Goal: Find specific page/section: Find specific page/section

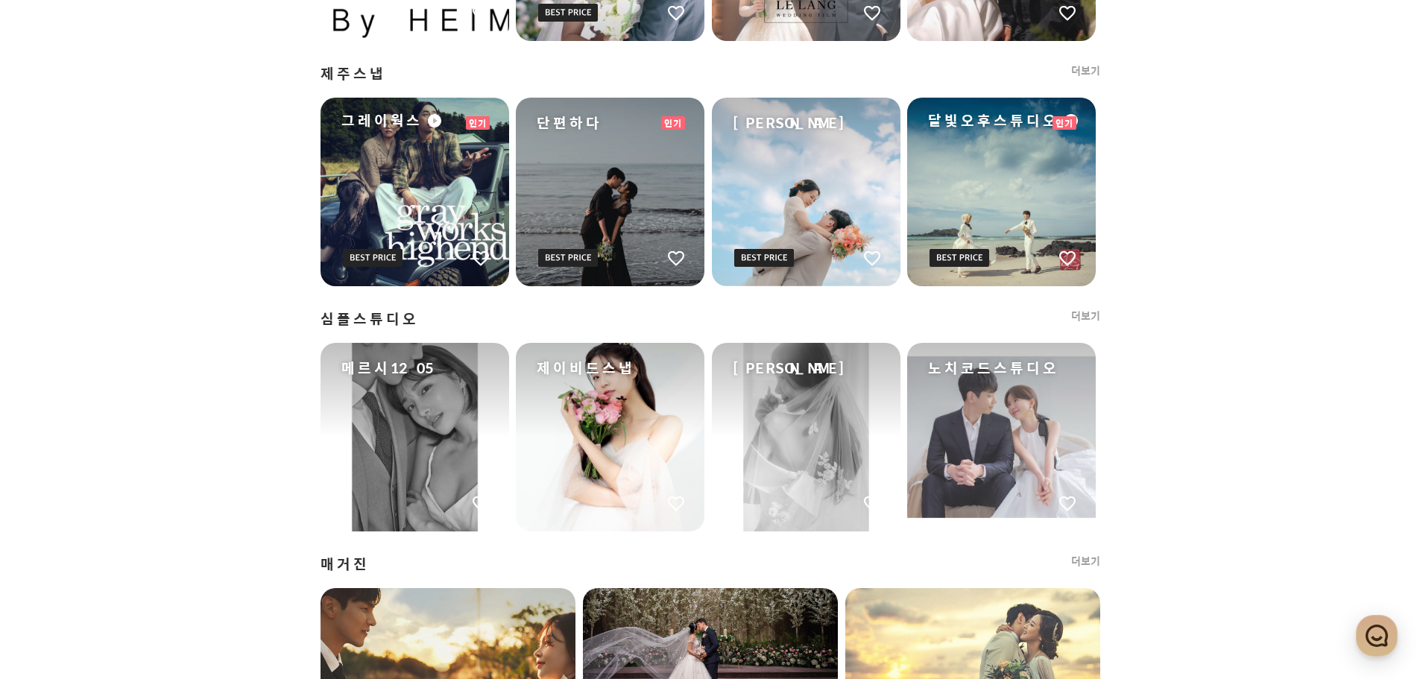
scroll to position [1639, 0]
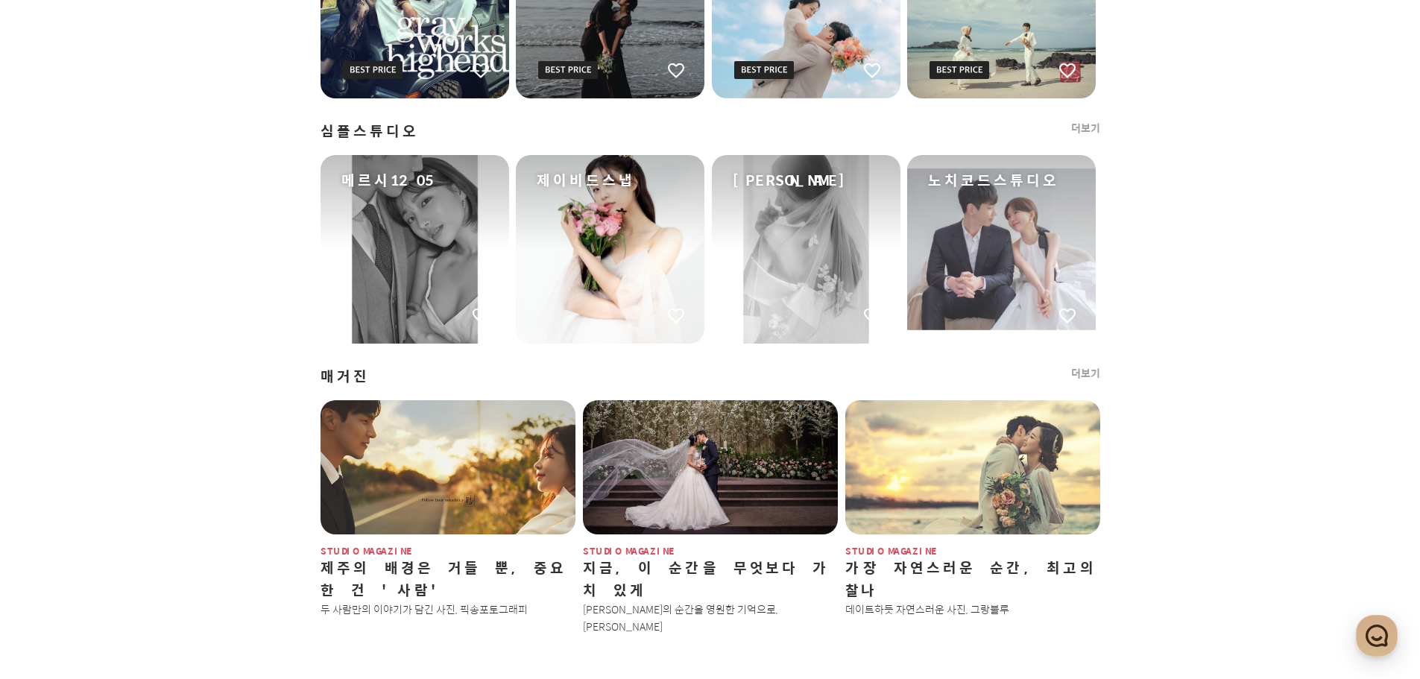
click at [420, 250] on div "메르시1205" at bounding box center [414, 249] width 189 height 189
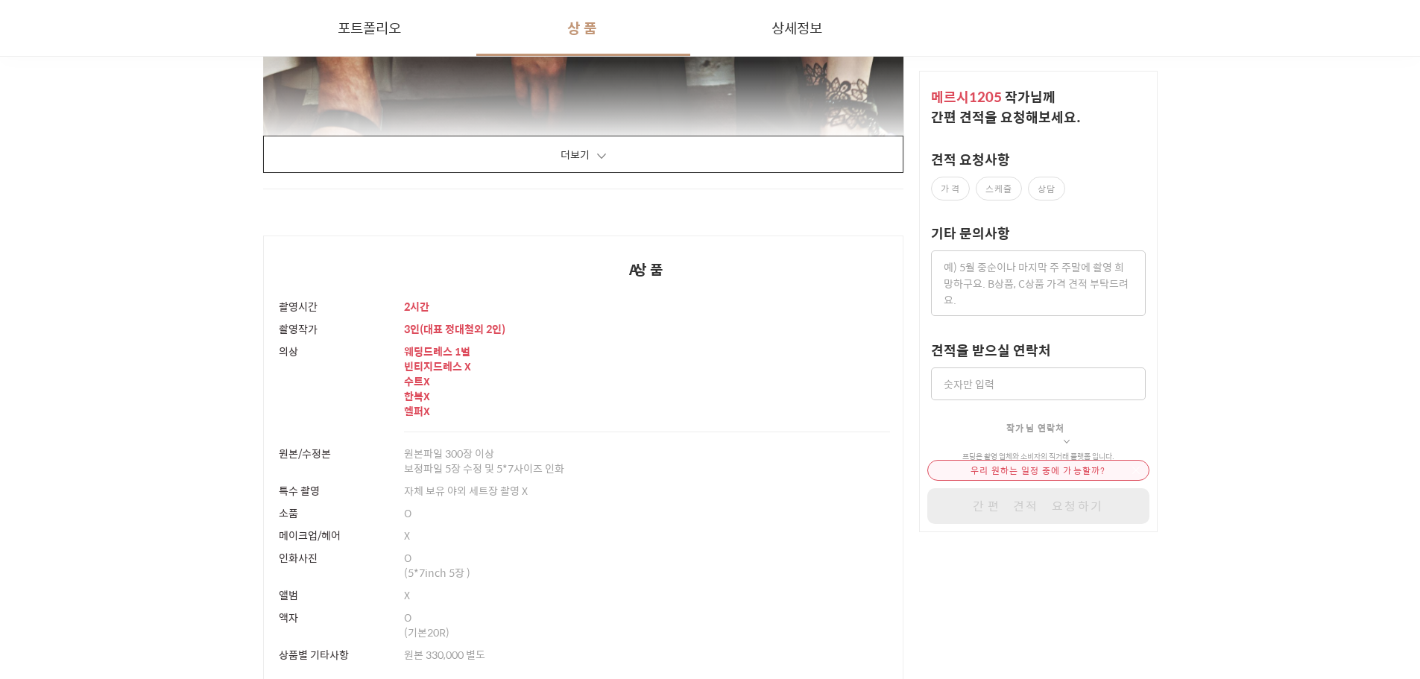
scroll to position [2608, 0]
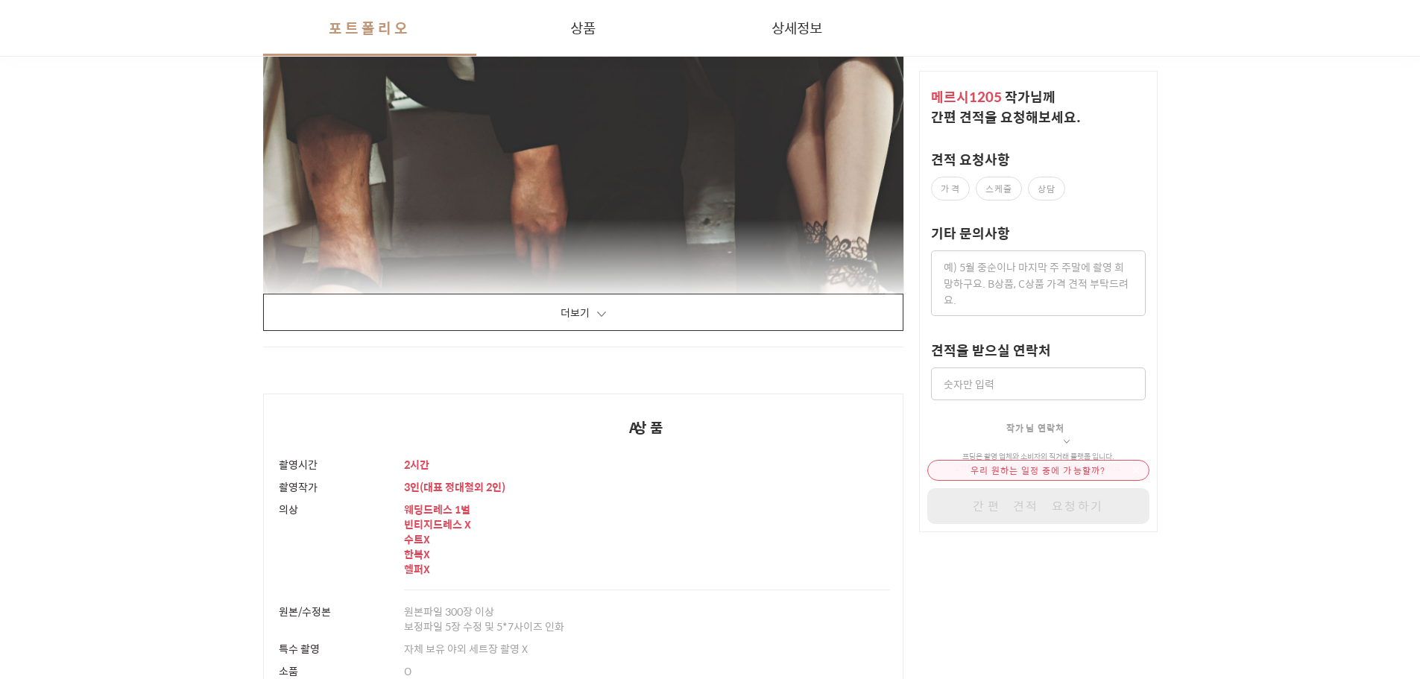
click at [604, 314] on span at bounding box center [601, 313] width 9 height 5
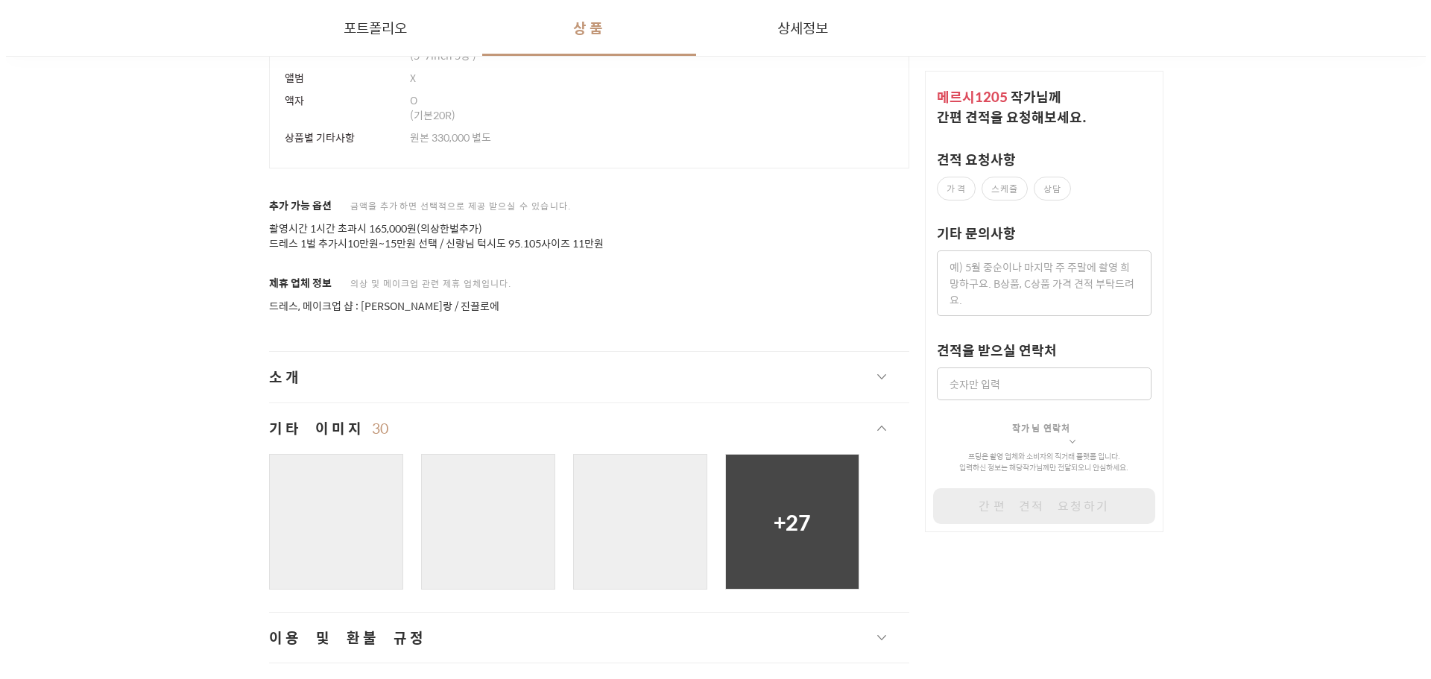
scroll to position [27423, 0]
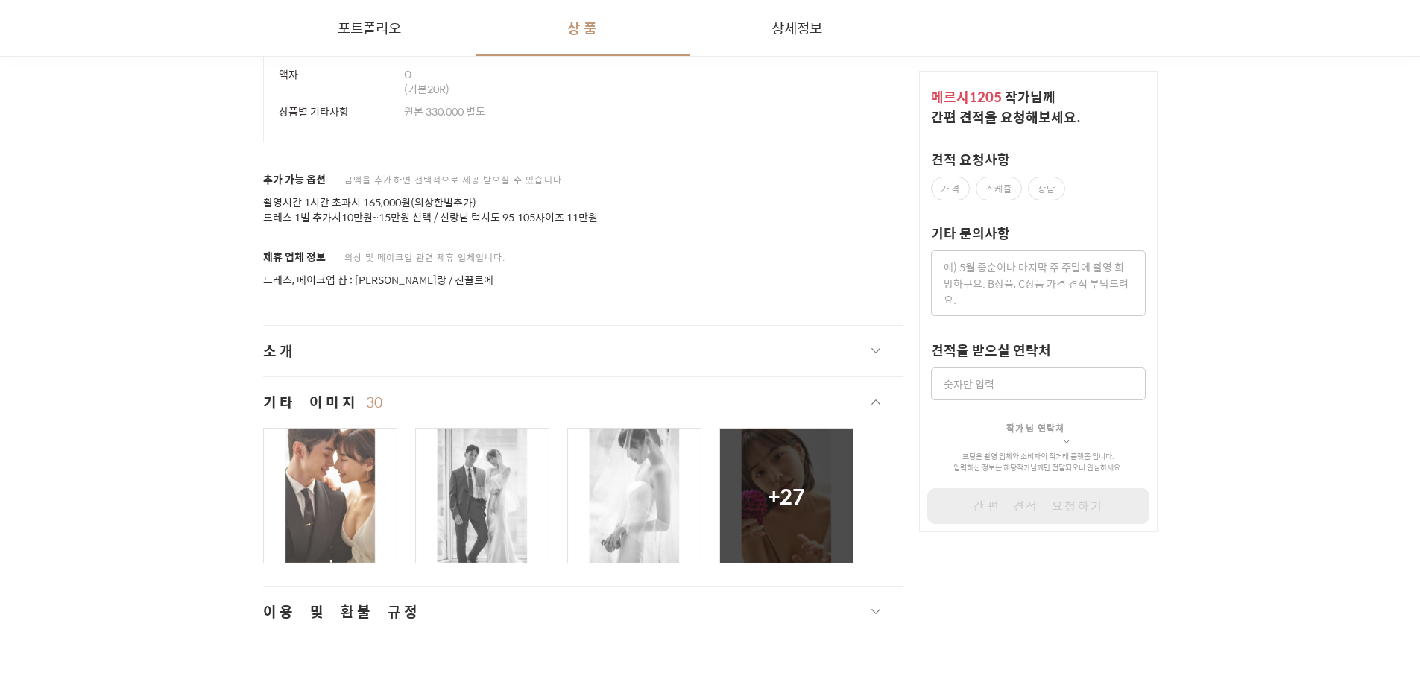
click at [354, 473] on div at bounding box center [330, 495] width 133 height 134
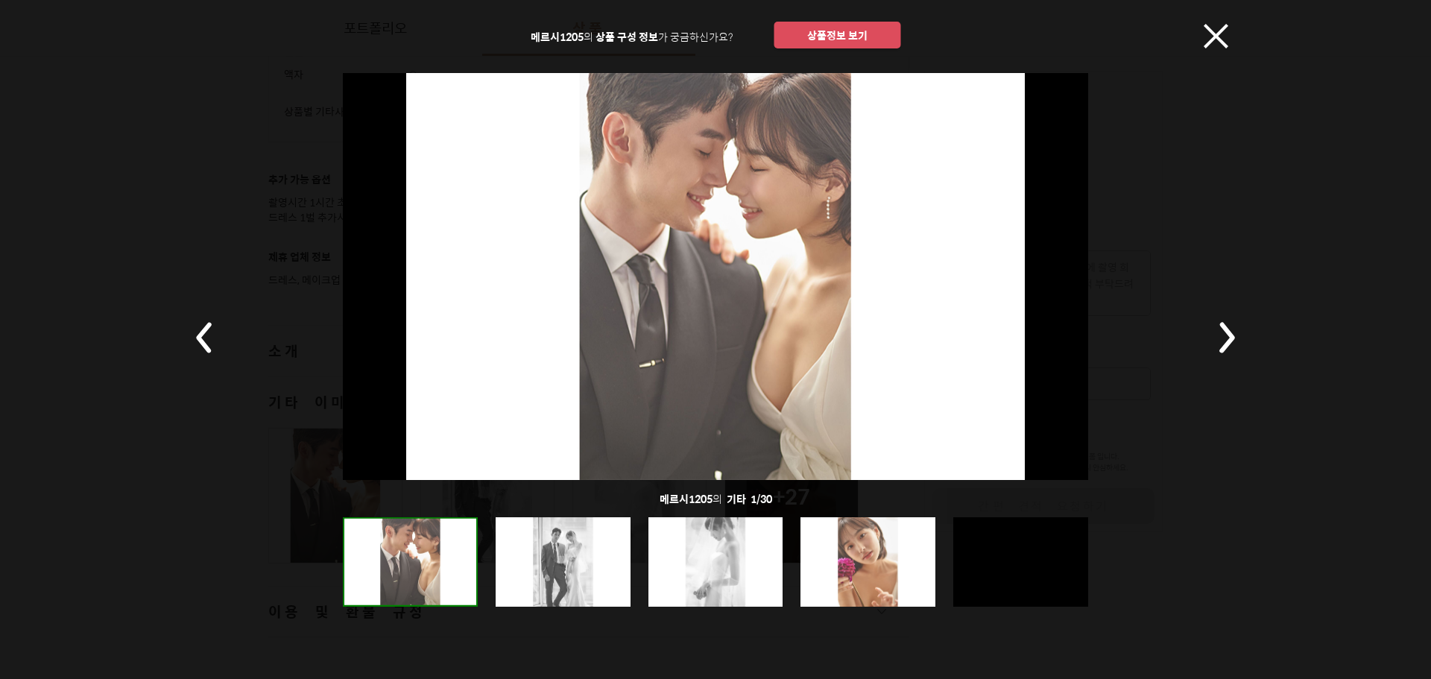
click at [860, 573] on div at bounding box center [867, 561] width 135 height 89
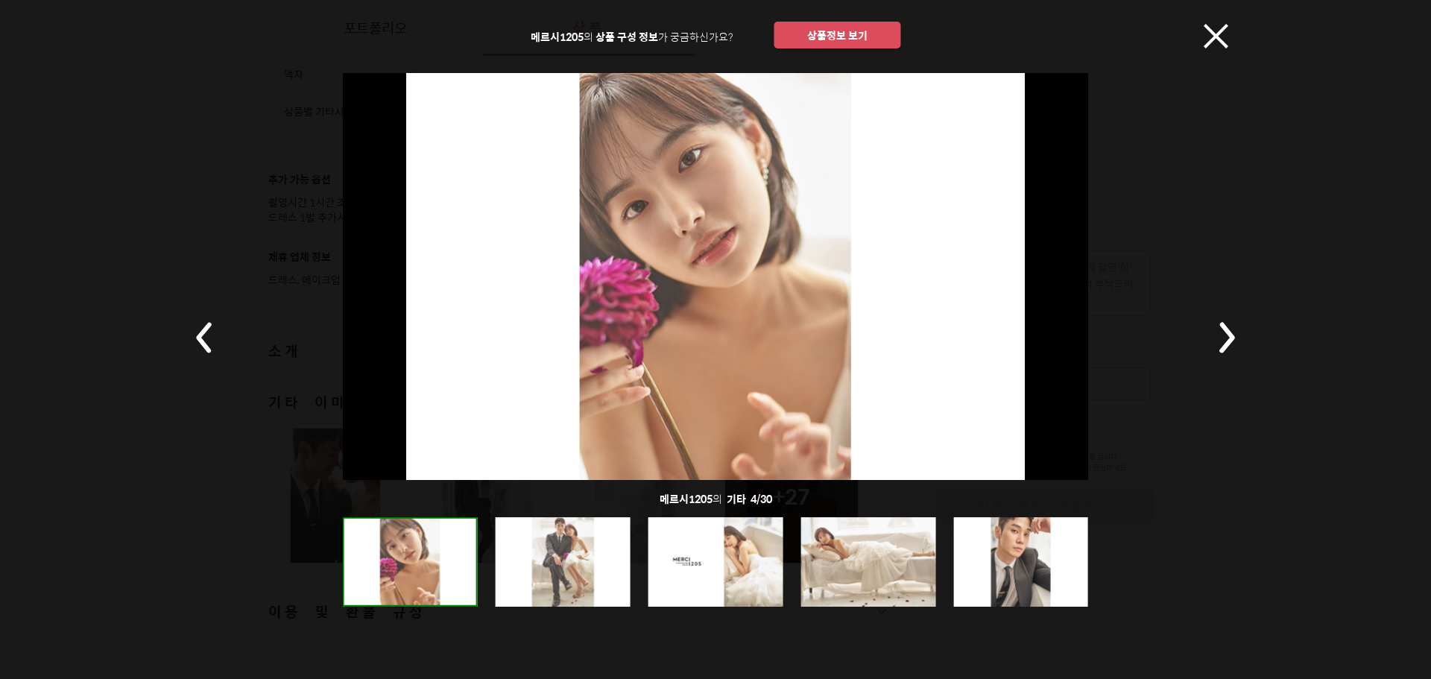
click at [993, 550] on div at bounding box center [1020, 561] width 135 height 89
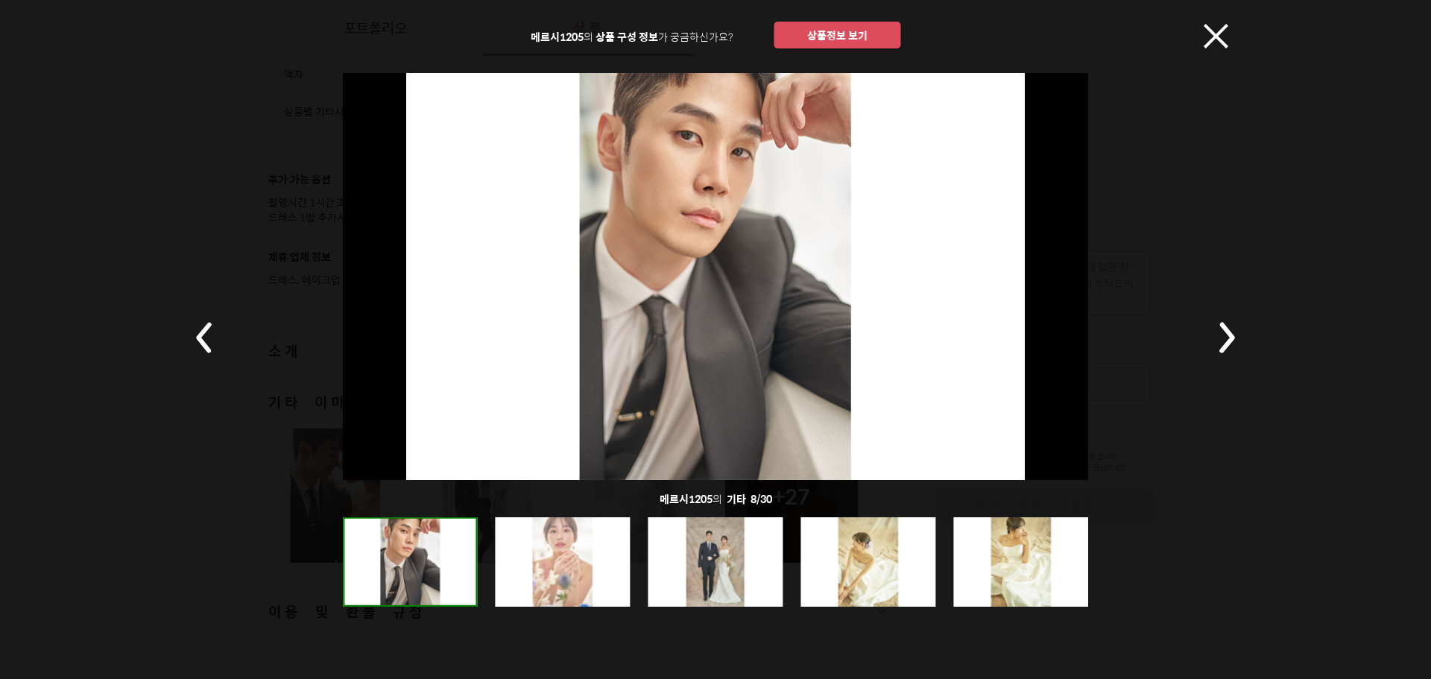
click at [886, 560] on div at bounding box center [867, 561] width 135 height 89
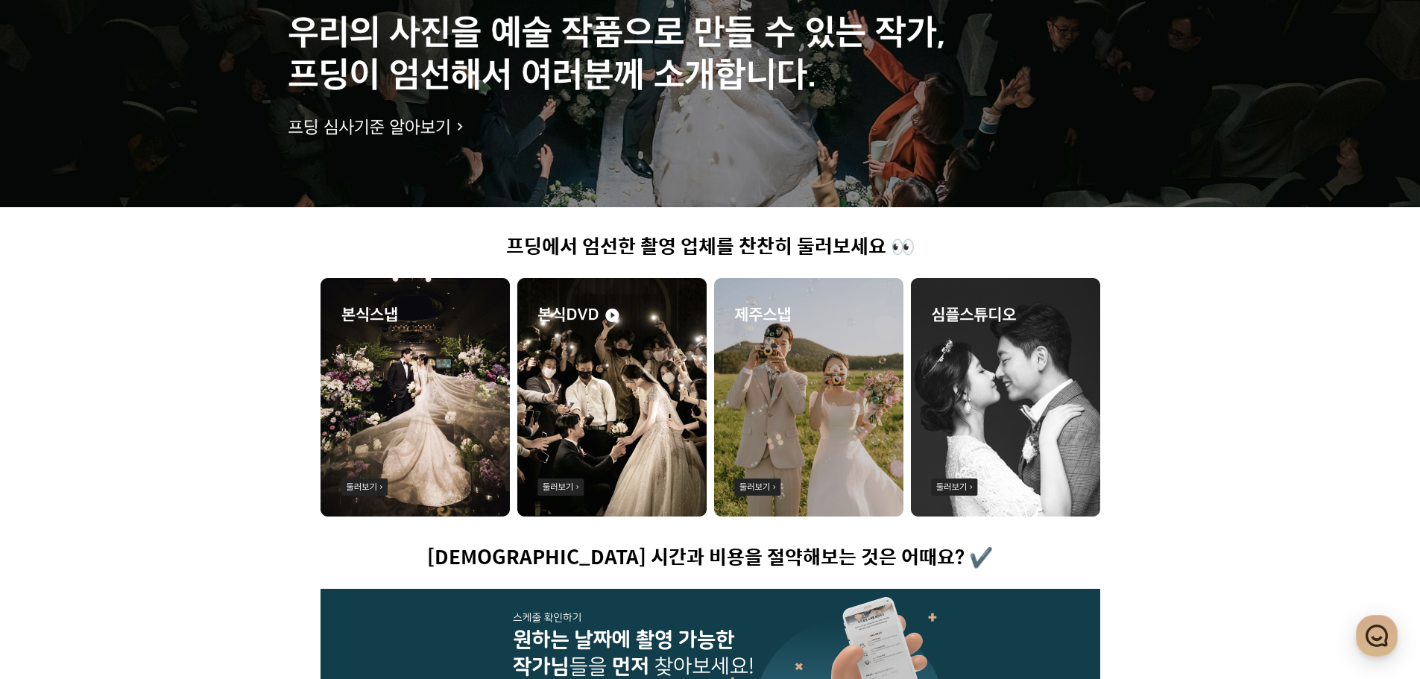
scroll to position [149, 0]
